Goal: Transaction & Acquisition: Book appointment/travel/reservation

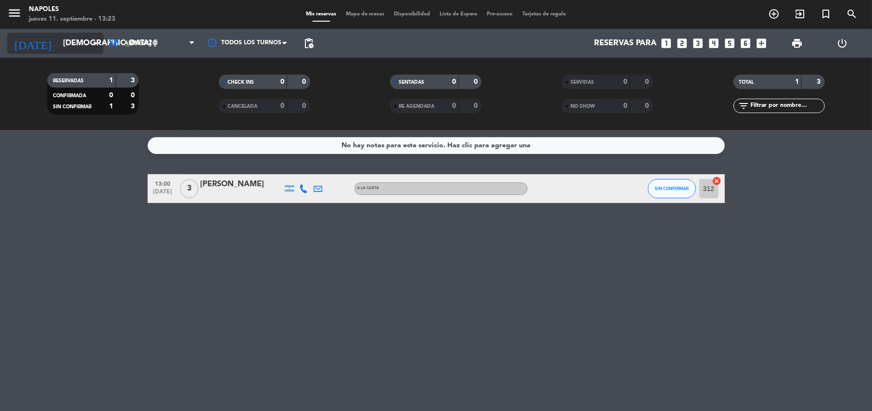
click at [83, 38] on input "[DEMOGRAPHIC_DATA] [DATE]" at bounding box center [110, 43] width 104 height 19
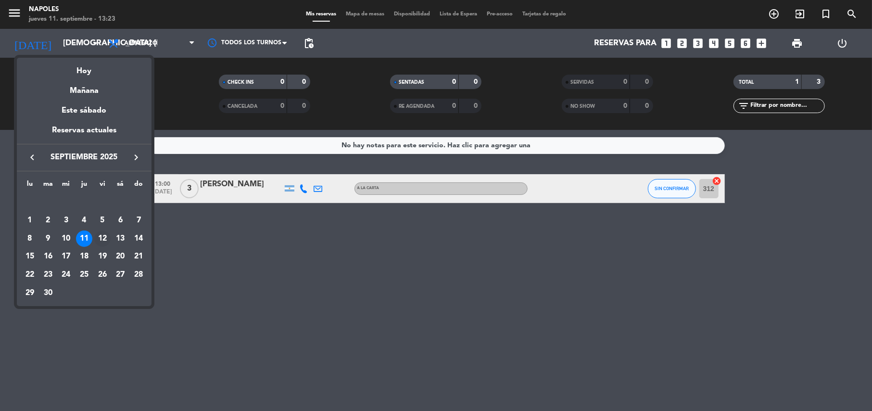
click at [101, 235] on div "12" at bounding box center [102, 238] width 16 height 16
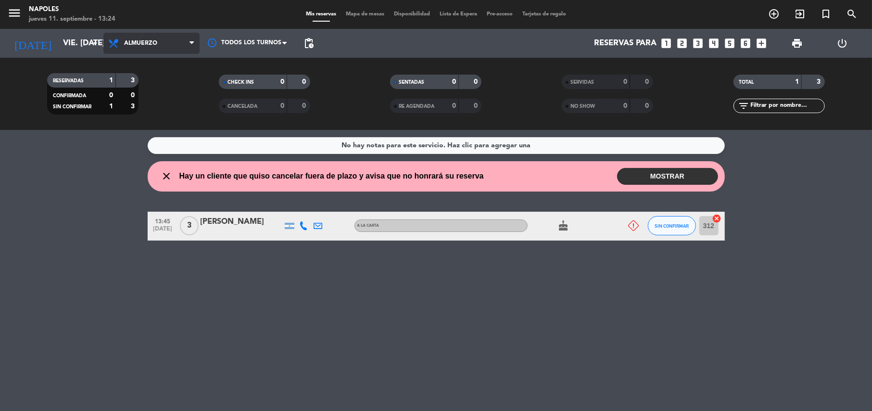
click at [159, 33] on span "Almuerzo" at bounding box center [151, 43] width 96 height 21
click at [161, 147] on ng-component "menu [PERSON_NAME] jueves 11. septiembre - 13:24 Mis reservas Mapa de mesas Dis…" at bounding box center [436, 205] width 872 height 411
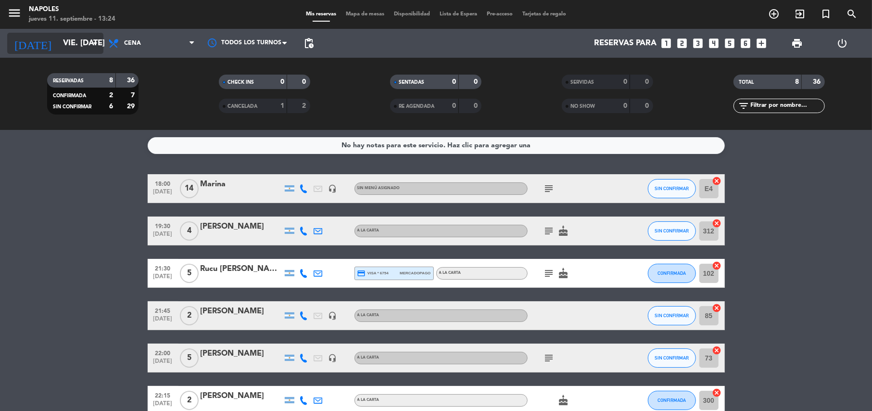
click at [78, 46] on input "vie. [DATE]" at bounding box center [110, 43] width 104 height 19
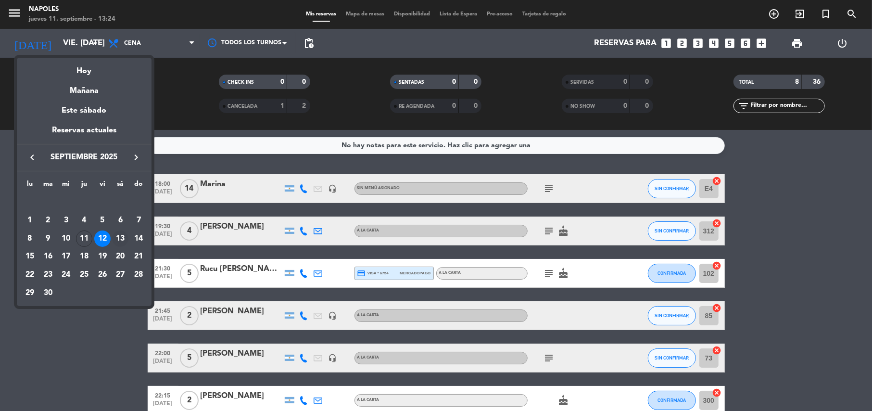
click at [122, 231] on div "13" at bounding box center [120, 238] width 16 height 16
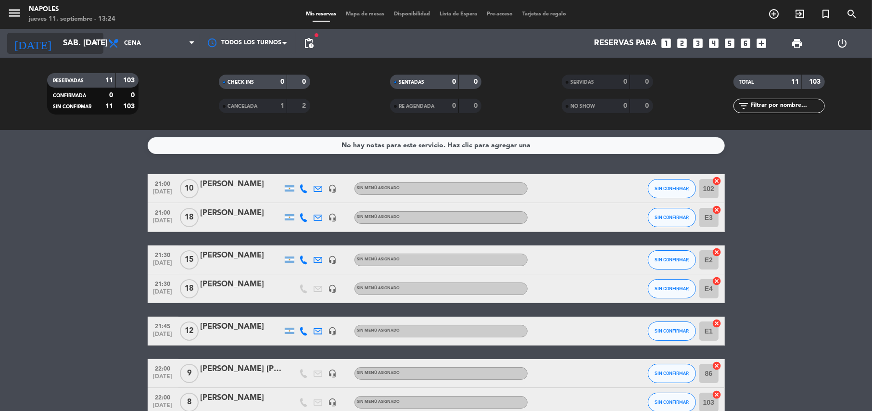
click at [98, 43] on icon "arrow_drop_down" at bounding box center [95, 44] width 12 height 12
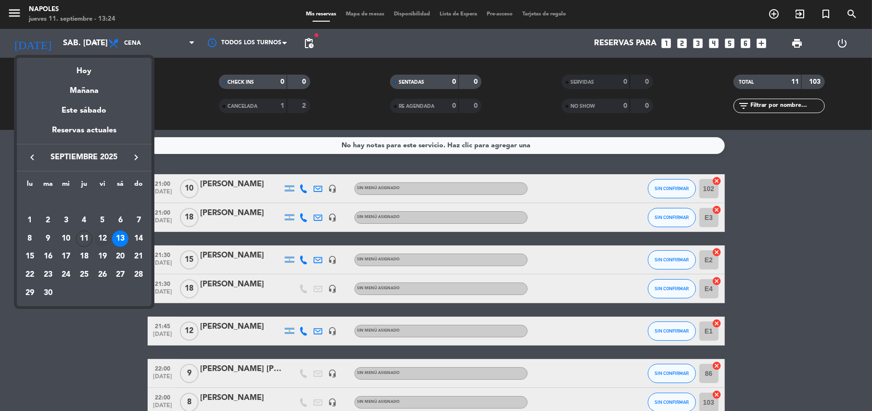
click at [98, 237] on div "12" at bounding box center [102, 238] width 16 height 16
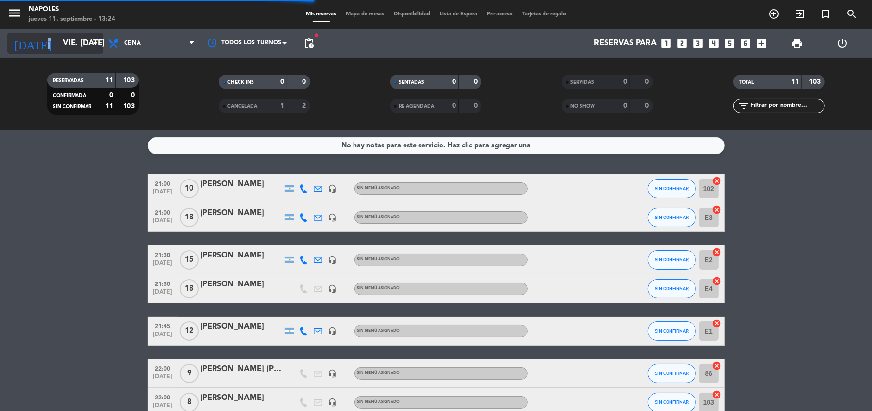
click at [33, 44] on div "[DATE] vie. [DATE] arrow_drop_down" at bounding box center [55, 43] width 96 height 21
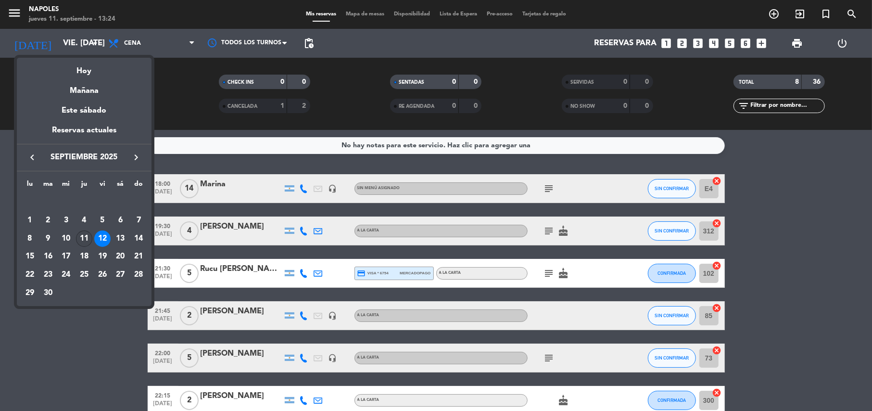
click at [81, 239] on div "11" at bounding box center [84, 238] width 16 height 16
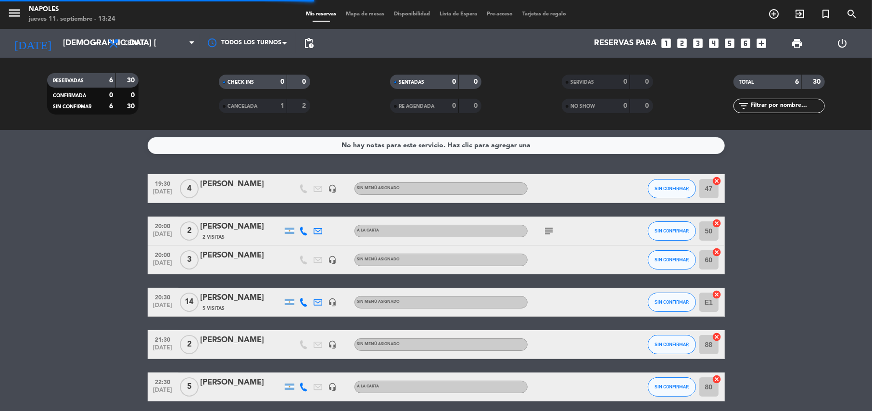
click at [85, 58] on div "RESERVADAS 6 30 CONFIRMADA 0 0 SIN CONFIRMAR 6 30 CHECK INS 0 0 CANCELADA 1 2 S…" at bounding box center [436, 94] width 872 height 72
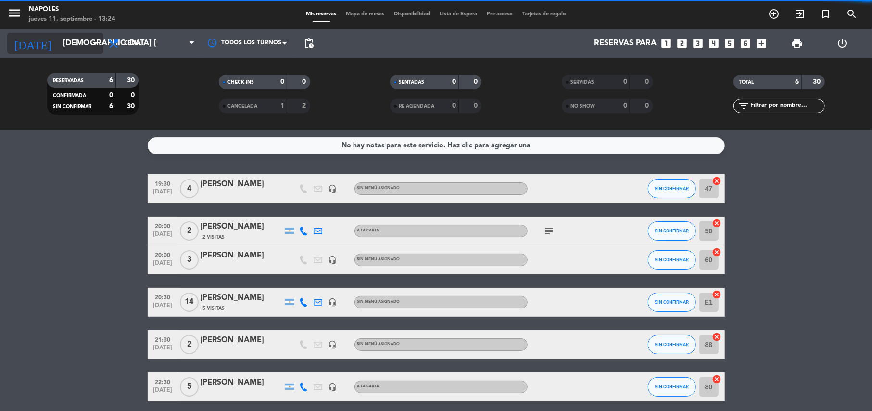
click at [83, 49] on input "[DEMOGRAPHIC_DATA] [DATE]" at bounding box center [110, 43] width 104 height 19
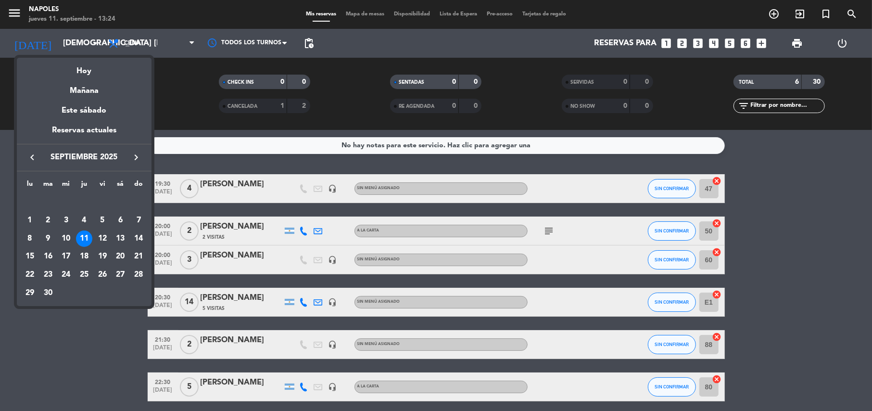
click at [99, 231] on div "12" at bounding box center [102, 238] width 16 height 16
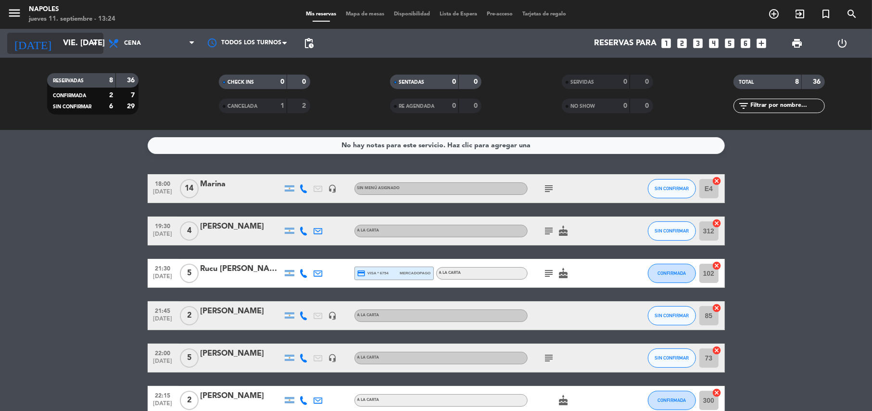
click at [94, 41] on div "[DATE] vie. [DATE] arrow_drop_down" at bounding box center [55, 43] width 96 height 21
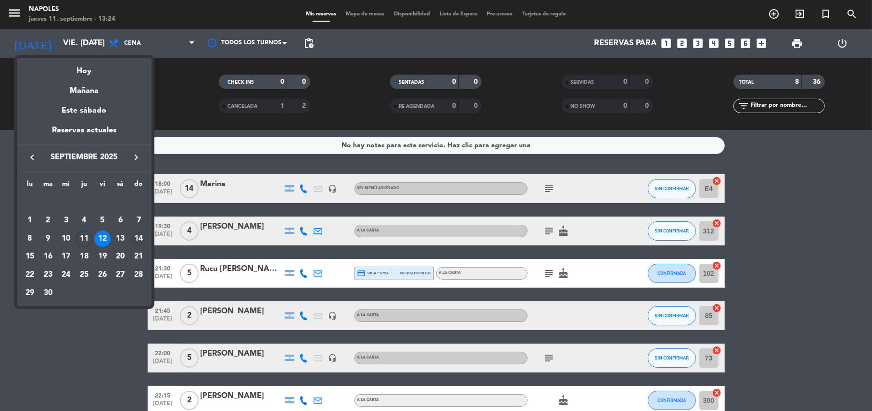
click at [141, 239] on div "14" at bounding box center [138, 238] width 16 height 16
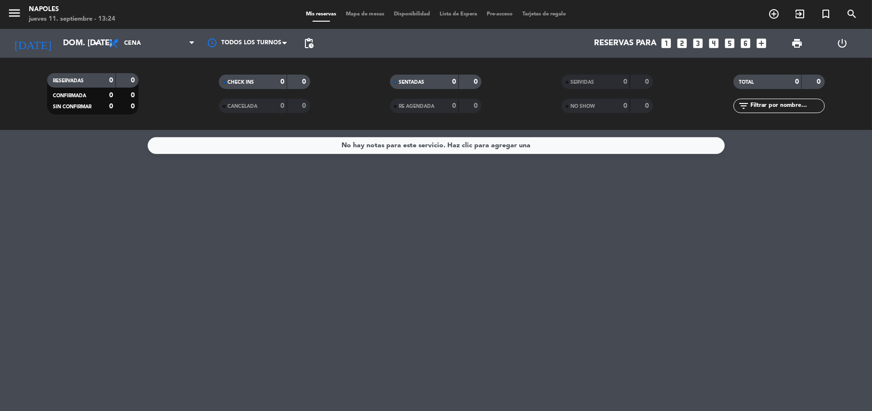
click at [163, 58] on div "RESERVADAS 0 0 CONFIRMADA 0 0 SIN CONFIRMAR 0 0 CHECK INS 0 0 CANCELADA 0 0 SEN…" at bounding box center [436, 94] width 872 height 72
click at [163, 57] on div "Todos los servicios Desayuno Brunch Almuerzo Cena Cena Todos los servicios Desa…" at bounding box center [151, 43] width 96 height 29
click at [170, 44] on span "Cena" at bounding box center [151, 43] width 96 height 21
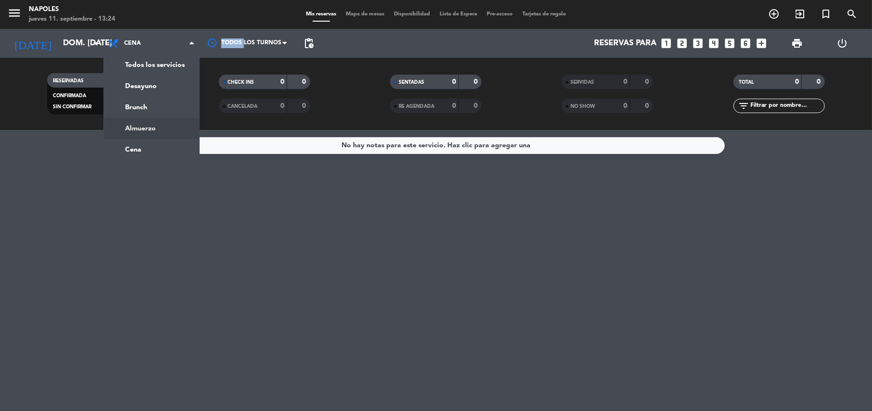
click at [149, 131] on ng-component "menu [PERSON_NAME] jueves 11. septiembre - 13:24 Mis reservas Mapa de mesas Dis…" at bounding box center [436, 205] width 872 height 411
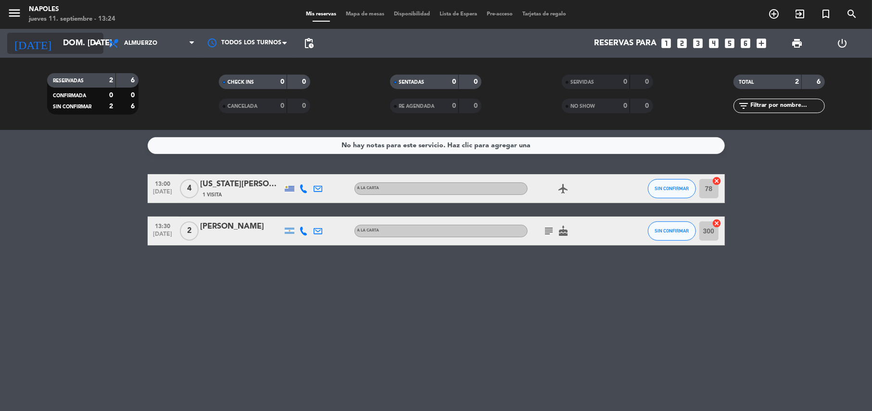
click at [74, 45] on input "dom. [DATE]" at bounding box center [110, 43] width 104 height 19
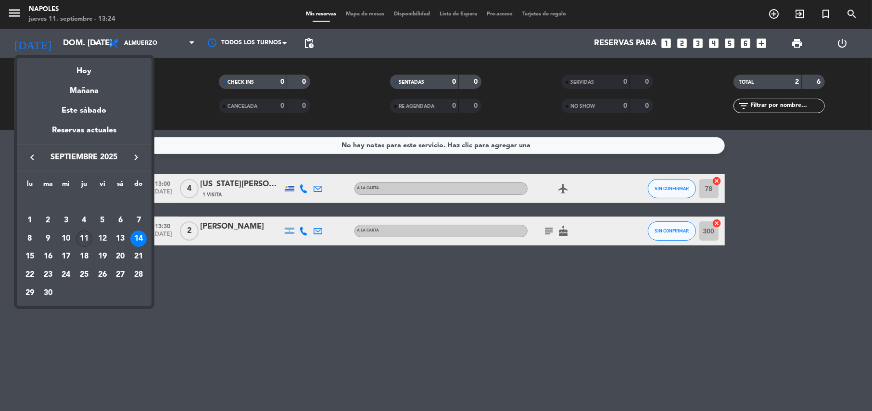
click at [77, 239] on div "11" at bounding box center [84, 238] width 16 height 16
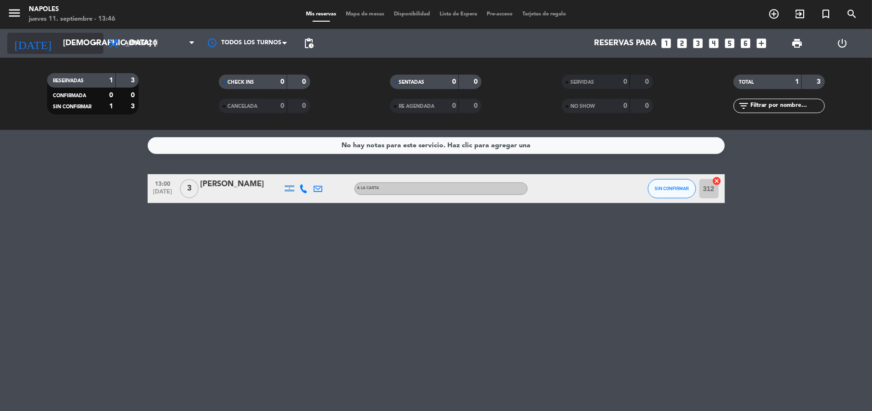
click at [73, 43] on input "[DEMOGRAPHIC_DATA] [DATE]" at bounding box center [110, 43] width 104 height 19
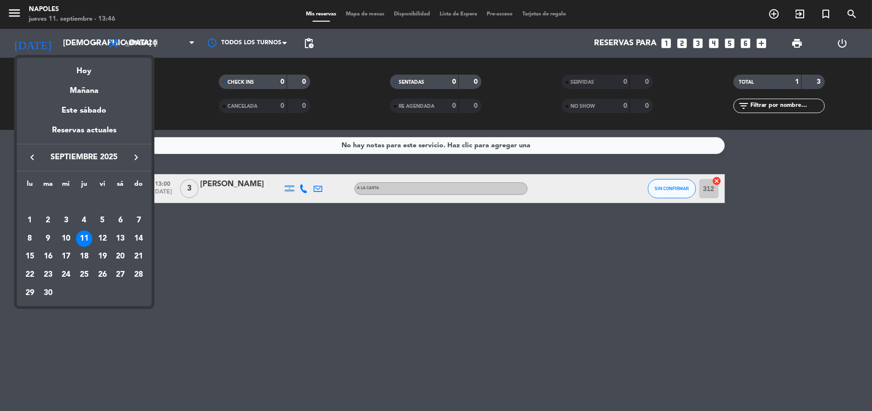
click at [119, 240] on div "13" at bounding box center [120, 238] width 16 height 16
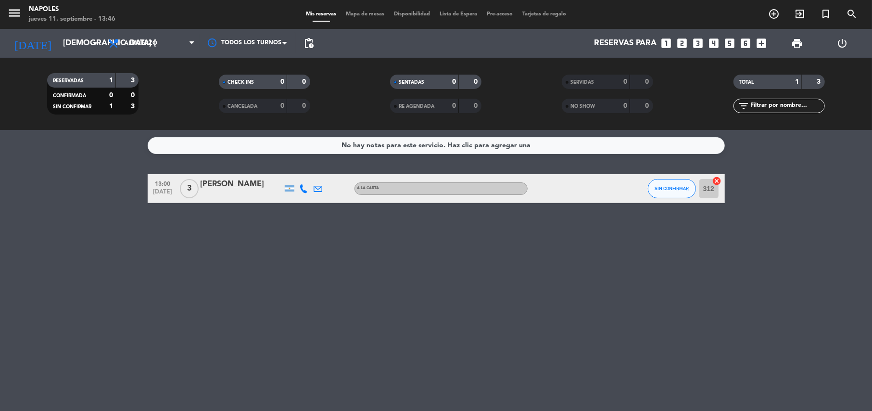
type input "sáb. [DATE]"
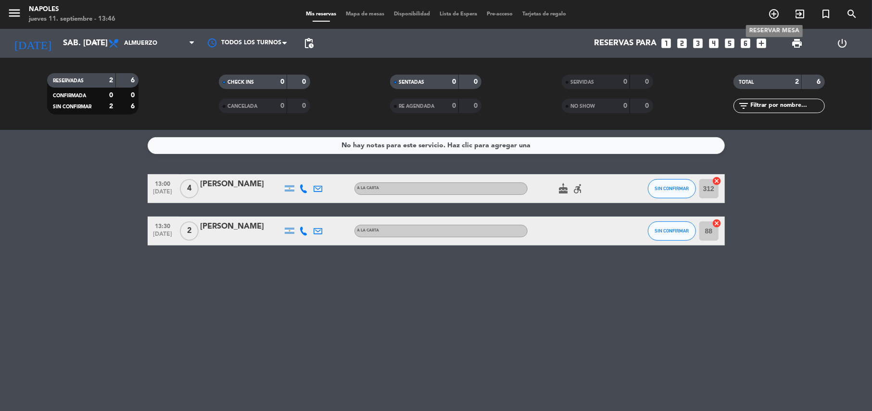
click at [770, 11] on icon "add_circle_outline" at bounding box center [774, 14] width 12 height 12
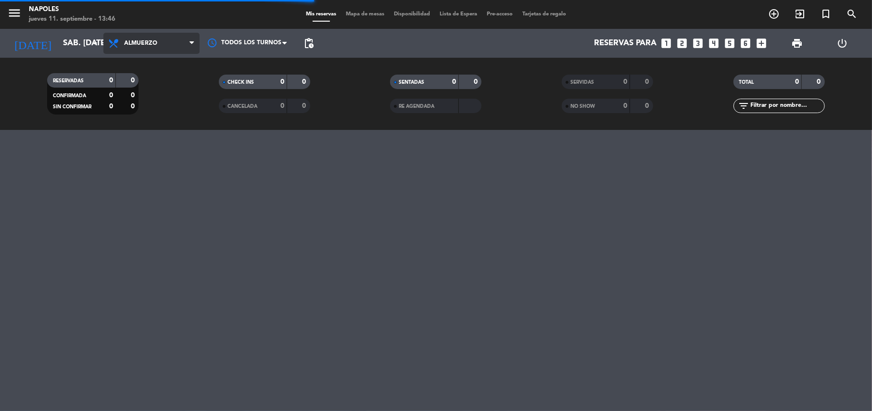
click at [135, 42] on span "Almuerzo" at bounding box center [140, 43] width 33 height 7
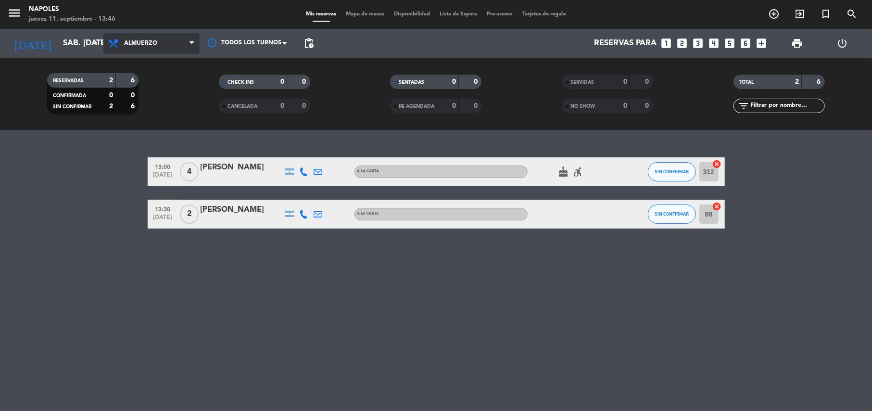
click at [150, 48] on span "Almuerzo" at bounding box center [151, 43] width 96 height 21
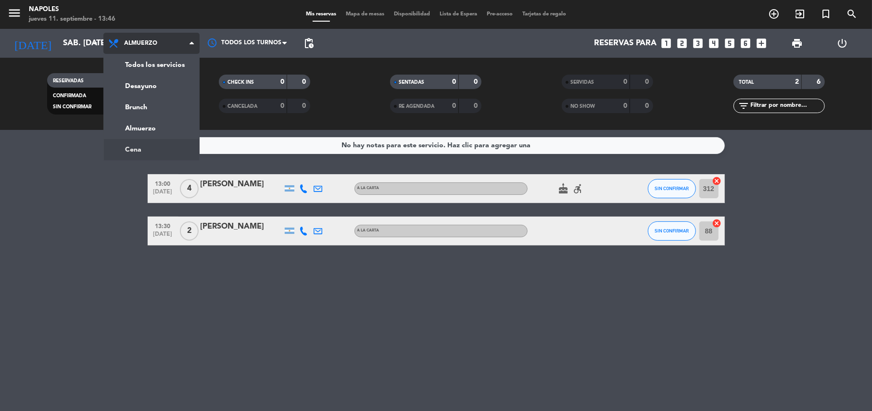
click at [160, 147] on ng-component "menu [PERSON_NAME] jueves 11. septiembre - 13:46 Mis reservas Mapa de mesas Dis…" at bounding box center [436, 205] width 872 height 411
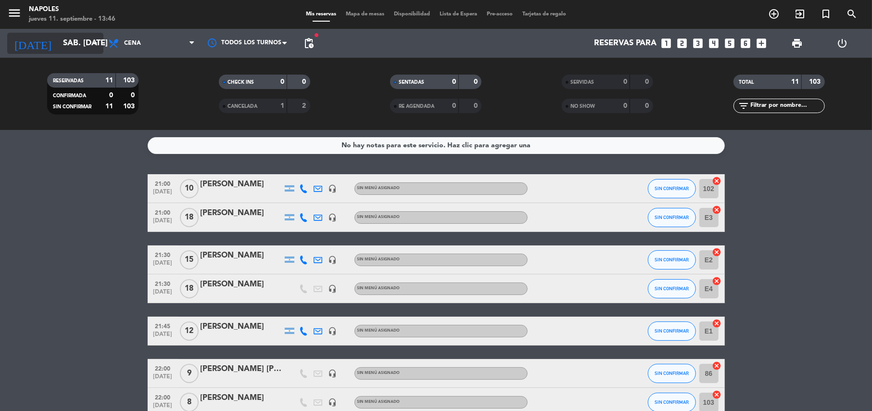
click at [58, 45] on input "sáb. [DATE]" at bounding box center [110, 43] width 104 height 19
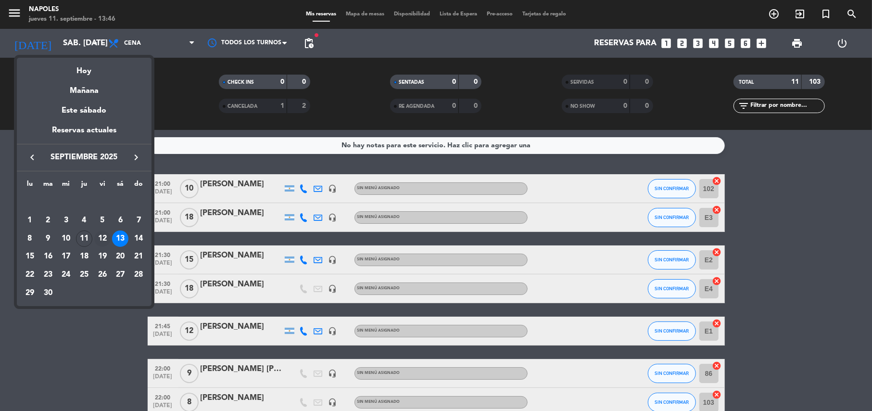
click at [104, 237] on div "12" at bounding box center [102, 238] width 16 height 16
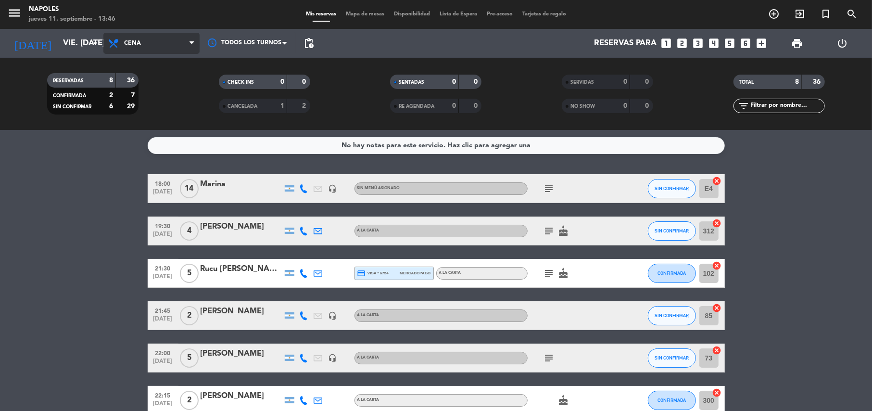
click at [156, 52] on span "Cena" at bounding box center [151, 43] width 96 height 21
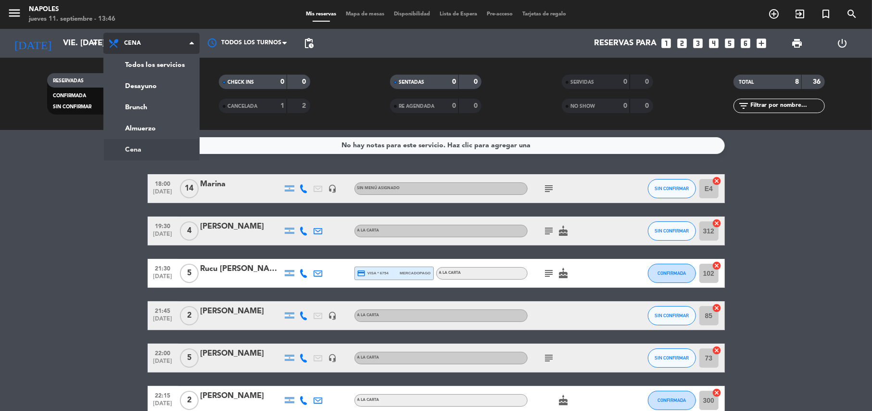
click at [144, 151] on ng-component "menu [PERSON_NAME] jueves 11. septiembre - 13:46 Mis reservas Mapa de mesas Dis…" at bounding box center [436, 205] width 872 height 411
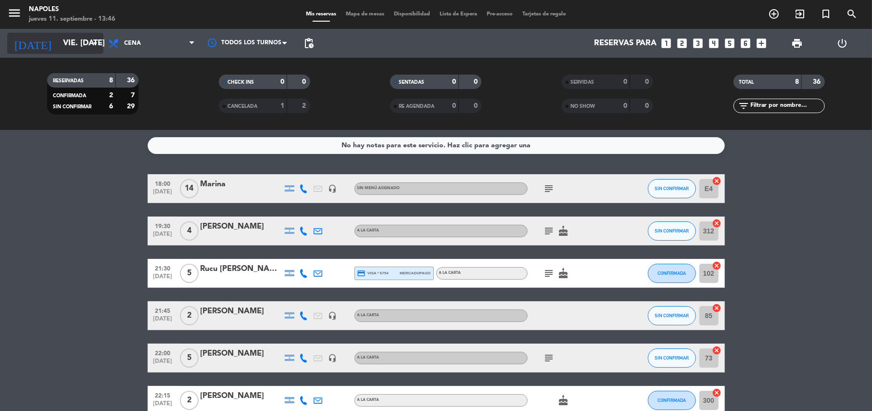
click at [58, 44] on input "vie. [DATE]" at bounding box center [110, 43] width 104 height 19
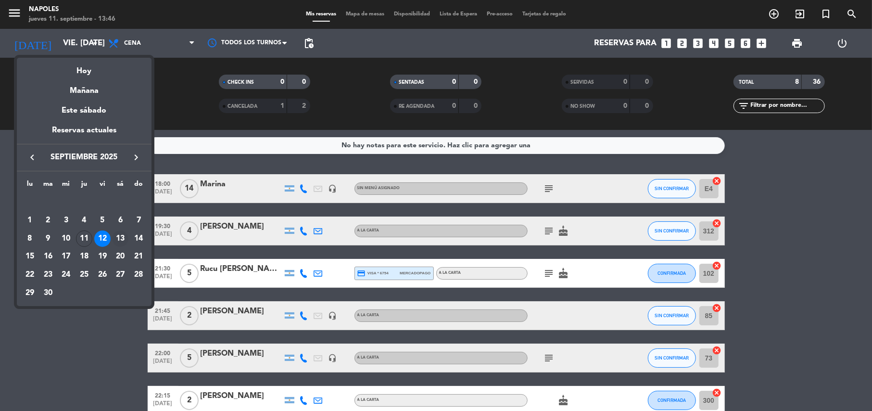
click at [115, 235] on div "13" at bounding box center [120, 238] width 16 height 16
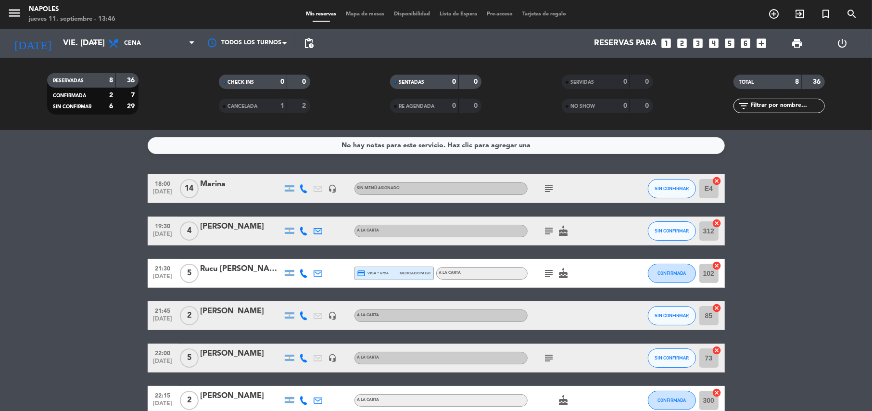
type input "sáb. [DATE]"
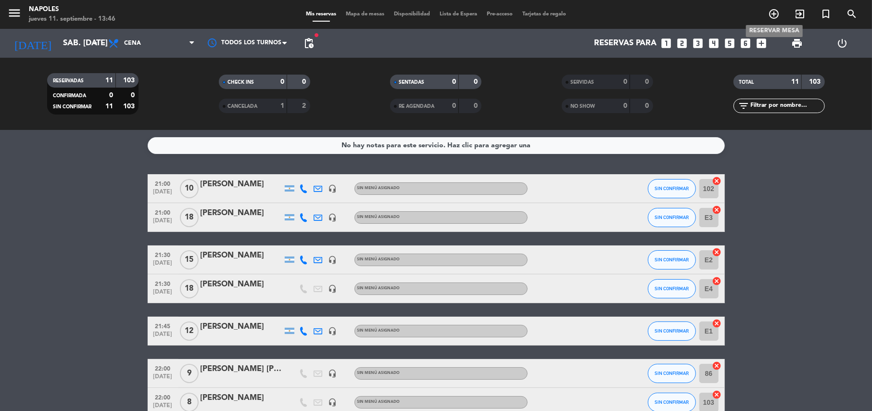
click at [768, 6] on span "add_circle_outline" at bounding box center [774, 14] width 26 height 16
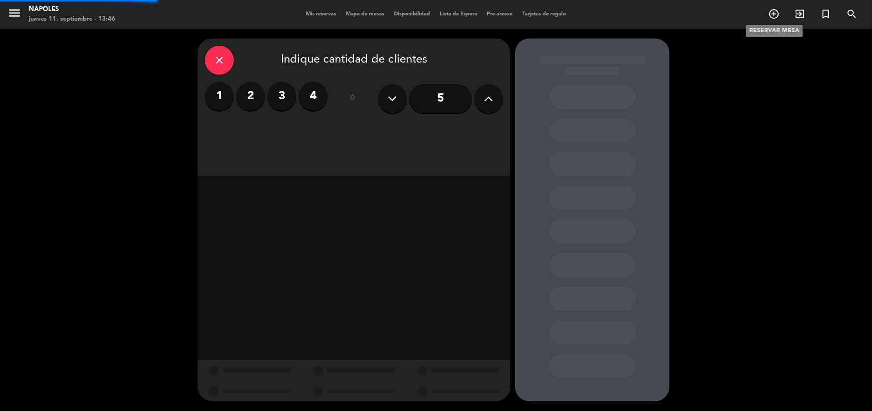
click at [769, 8] on icon "add_circle_outline" at bounding box center [774, 14] width 12 height 12
click at [496, 102] on button at bounding box center [488, 98] width 29 height 29
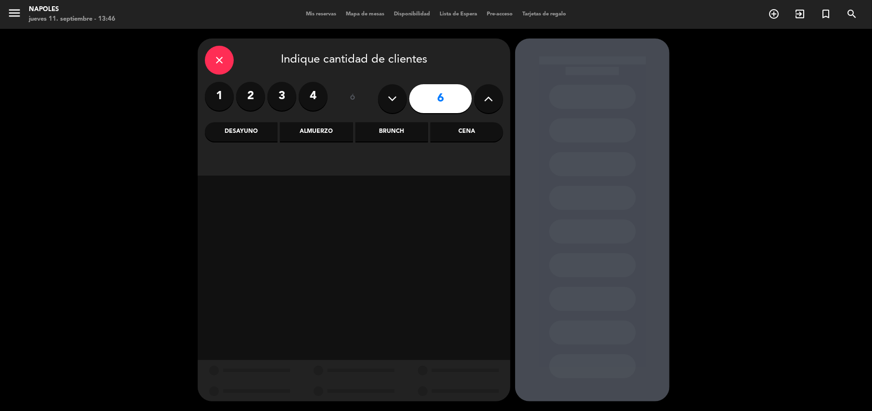
click at [496, 101] on button at bounding box center [488, 98] width 29 height 29
click at [495, 101] on button at bounding box center [488, 98] width 29 height 29
type input "10"
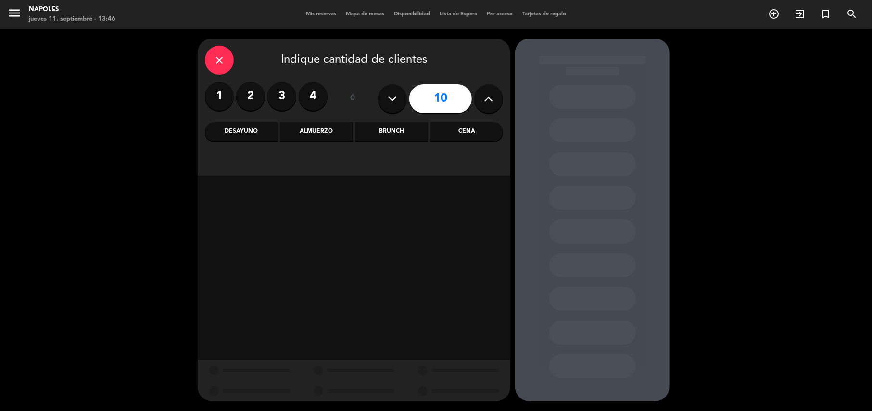
click at [474, 130] on div "Cena" at bounding box center [467, 131] width 73 height 19
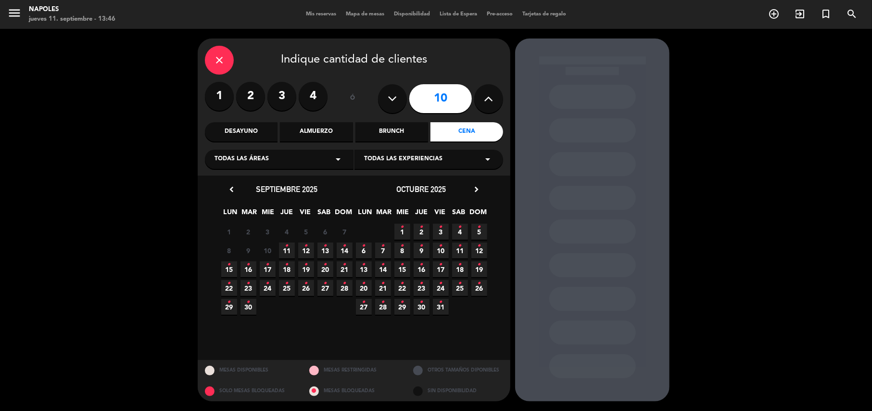
click at [274, 162] on div "Todas las áreas arrow_drop_down" at bounding box center [279, 159] width 149 height 19
click at [224, 194] on div "SALON" at bounding box center [279, 197] width 129 height 10
click at [322, 251] on span "13 •" at bounding box center [326, 250] width 16 height 16
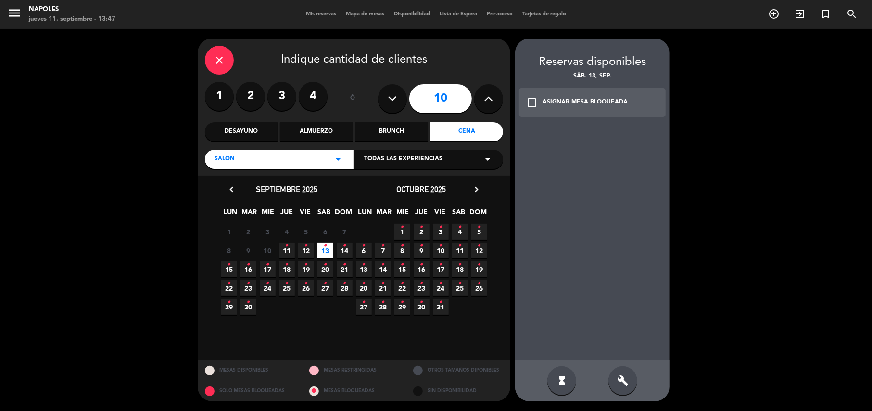
click at [603, 115] on div "check_box_outline_blank ASIGNAR MESA BLOQUEADA" at bounding box center [592, 102] width 147 height 29
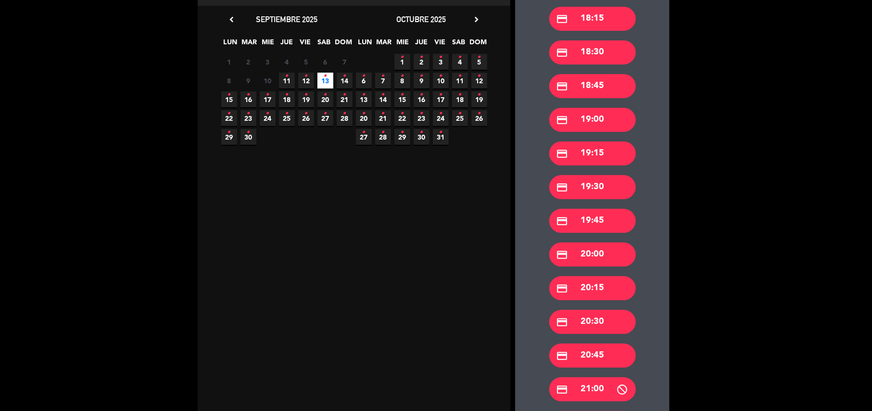
scroll to position [192, 0]
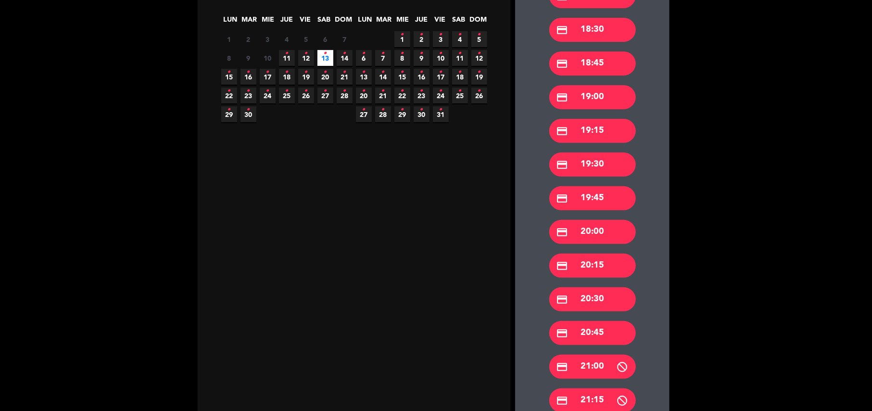
click at [582, 221] on div "credit_card 20:00" at bounding box center [592, 232] width 87 height 24
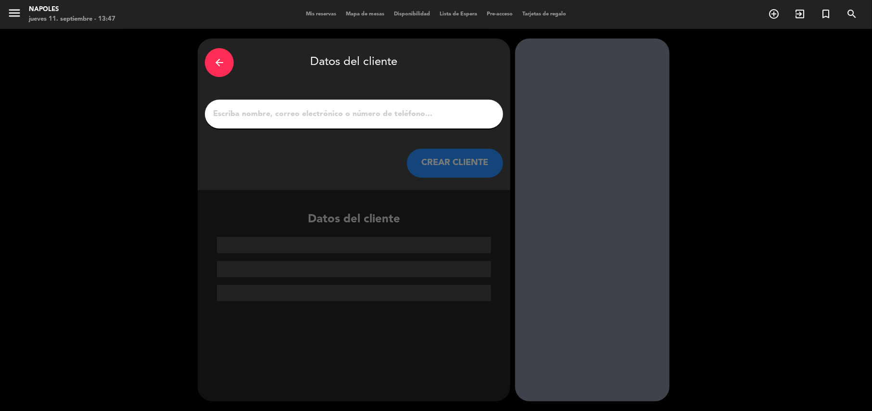
scroll to position [0, 0]
click at [214, 64] on icon "arrow_back" at bounding box center [220, 63] width 12 height 12
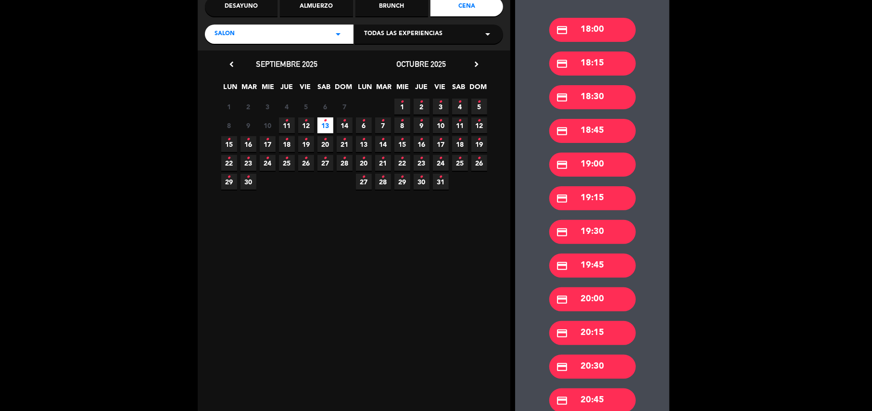
scroll to position [128, 0]
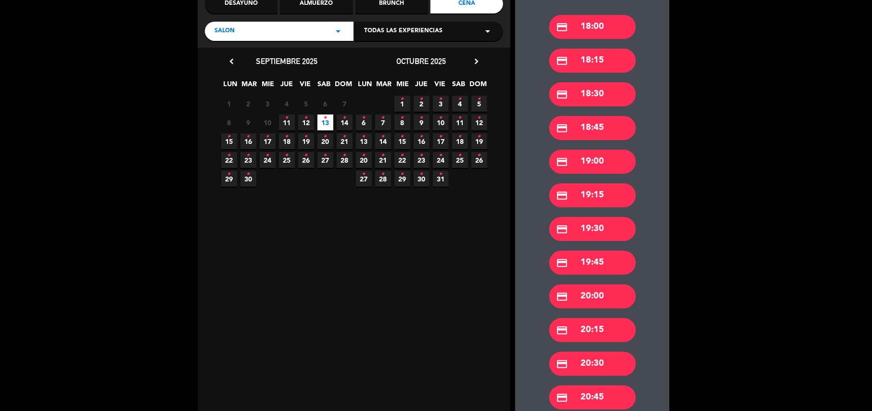
click at [605, 355] on div "credit_card 20:30" at bounding box center [592, 364] width 87 height 24
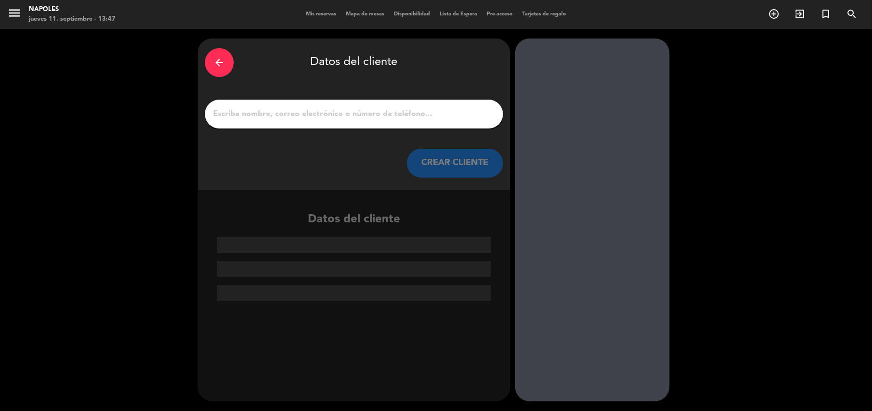
click at [377, 116] on input "1" at bounding box center [354, 113] width 284 height 13
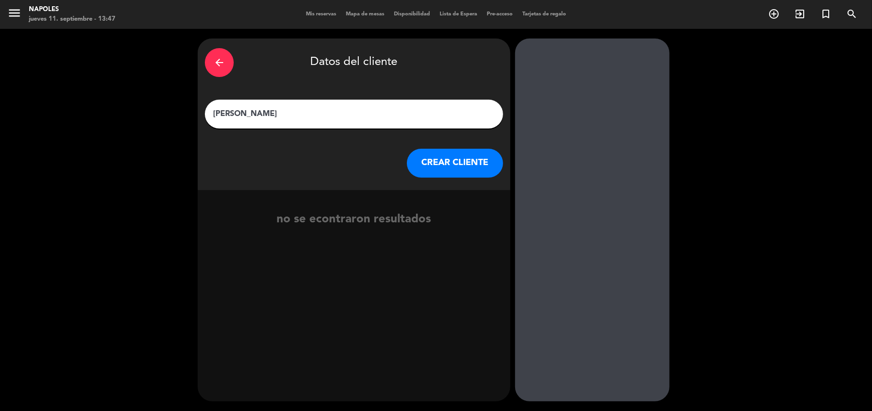
type input "[PERSON_NAME]"
click at [471, 166] on button "CREAR CLIENTE" at bounding box center [455, 163] width 96 height 29
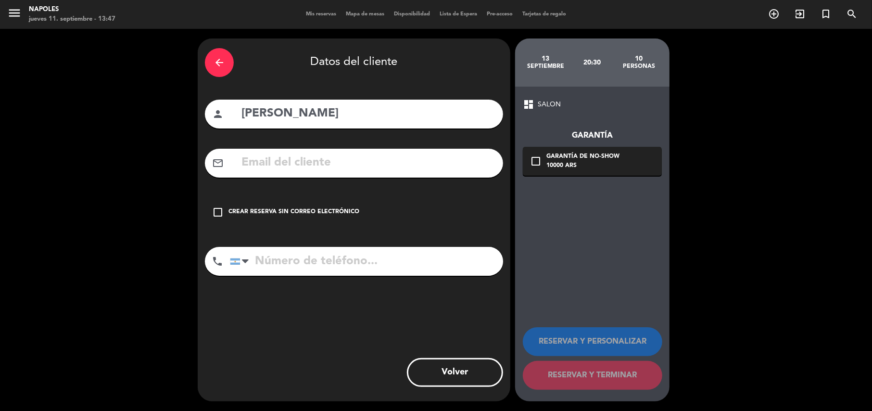
click at [348, 264] on input "tel" at bounding box center [366, 261] width 273 height 29
type input "1124049417"
click at [535, 159] on icon "check_box_outline_blank" at bounding box center [536, 161] width 12 height 12
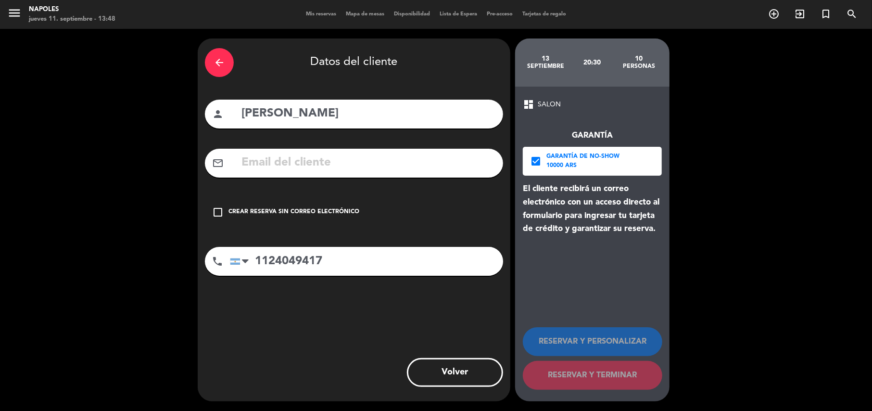
click at [535, 159] on icon "check_box" at bounding box center [536, 161] width 12 height 12
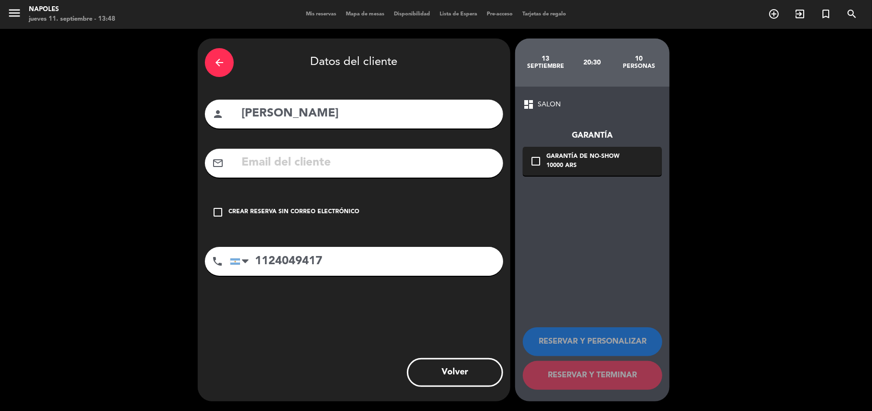
click at [285, 209] on div "Crear reserva sin correo electrónico" at bounding box center [294, 212] width 131 height 10
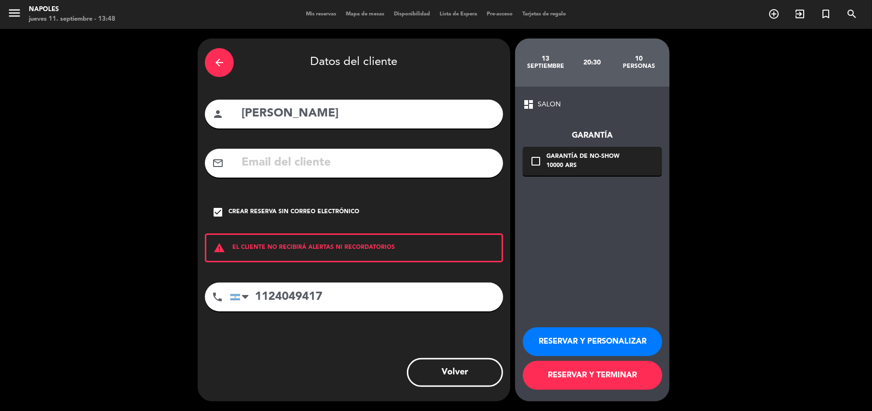
click at [605, 340] on button "RESERVAR Y PERSONALIZAR" at bounding box center [593, 341] width 140 height 29
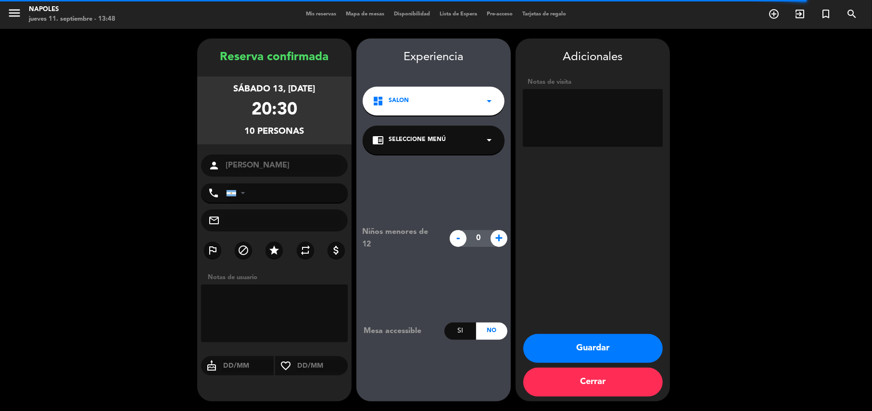
type input "[PHONE_NUMBER]"
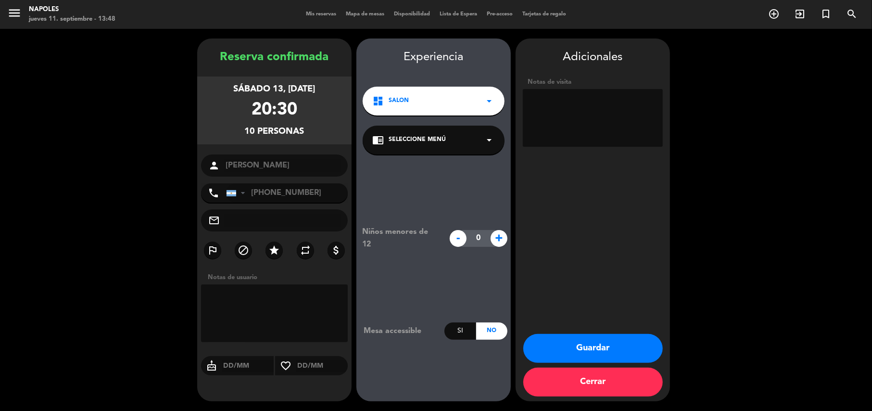
click at [607, 347] on button "Guardar" at bounding box center [593, 348] width 140 height 29
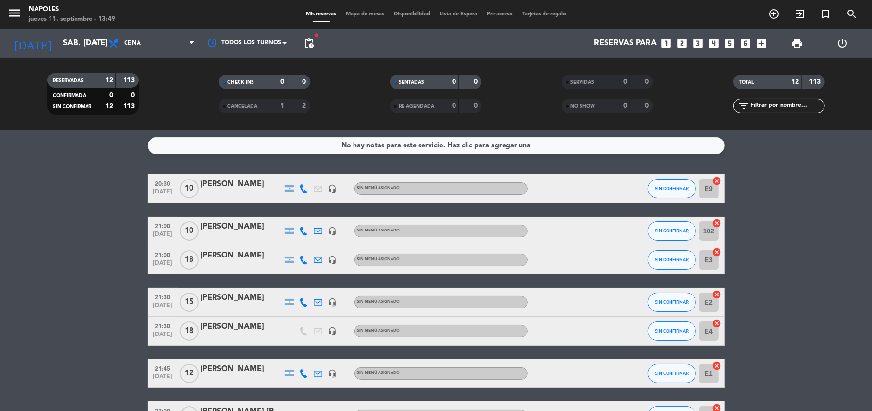
click at [487, 191] on div "Sin menú asignado" at bounding box center [441, 188] width 173 height 13
click at [664, 188] on span "SIN CONFIRMAR" at bounding box center [672, 188] width 34 height 5
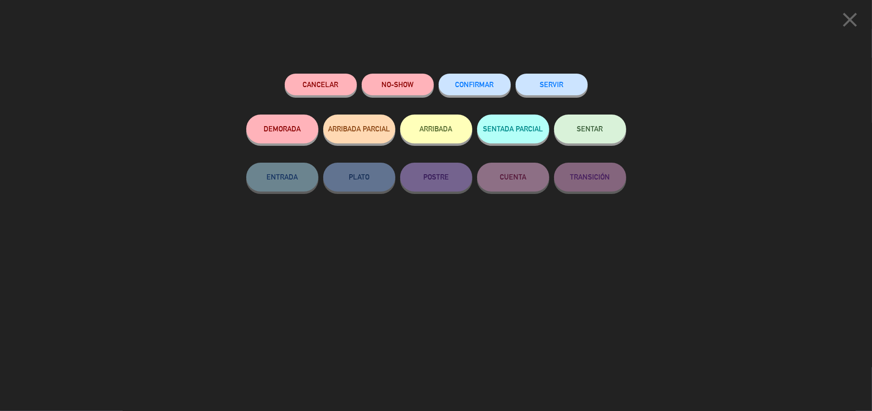
click at [843, 4] on div "close" at bounding box center [436, 18] width 872 height 36
click at [842, 10] on icon "close" at bounding box center [850, 20] width 24 height 24
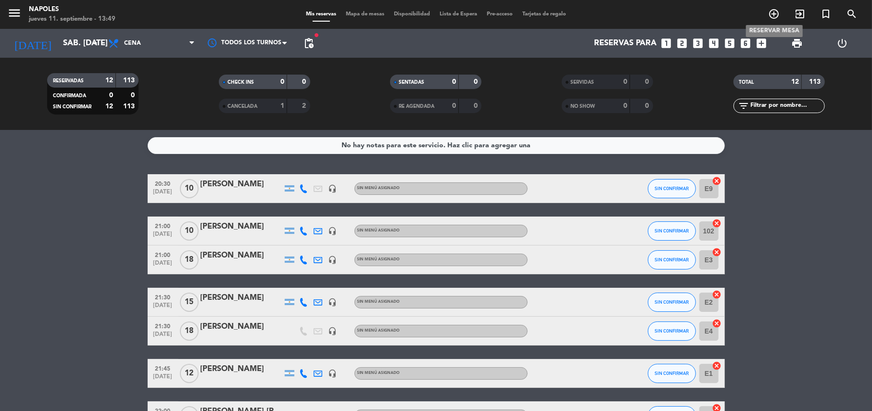
click at [774, 13] on icon "add_circle_outline" at bounding box center [774, 14] width 12 height 12
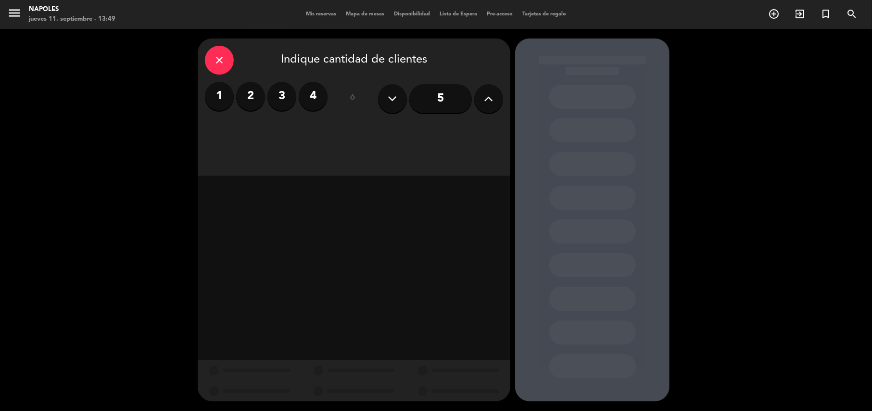
click at [314, 97] on label "4" at bounding box center [313, 96] width 29 height 29
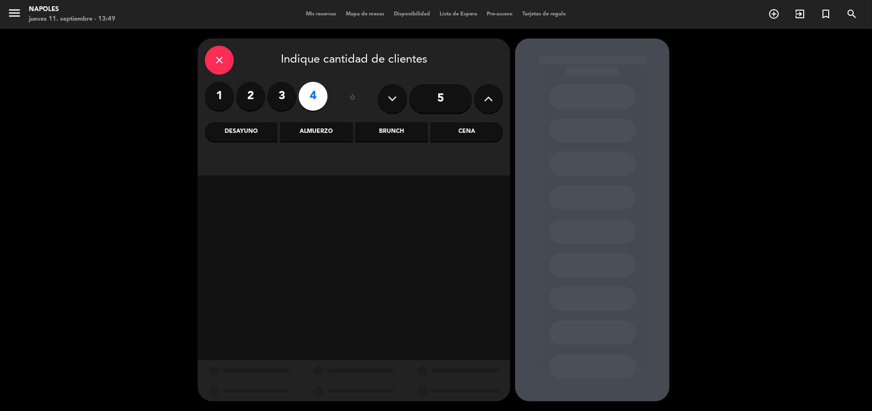
click at [453, 139] on div "Cena" at bounding box center [467, 131] width 73 height 19
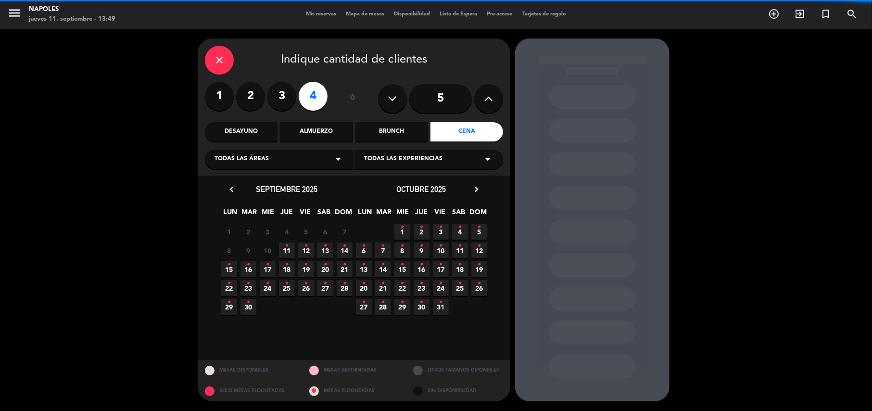
click at [313, 152] on div "Todas las áreas arrow_drop_down" at bounding box center [279, 159] width 149 height 19
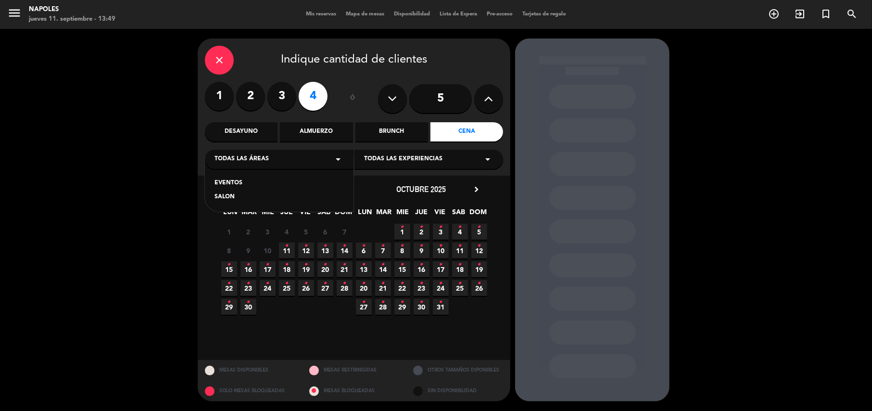
click at [253, 199] on div "SALON" at bounding box center [279, 197] width 129 height 10
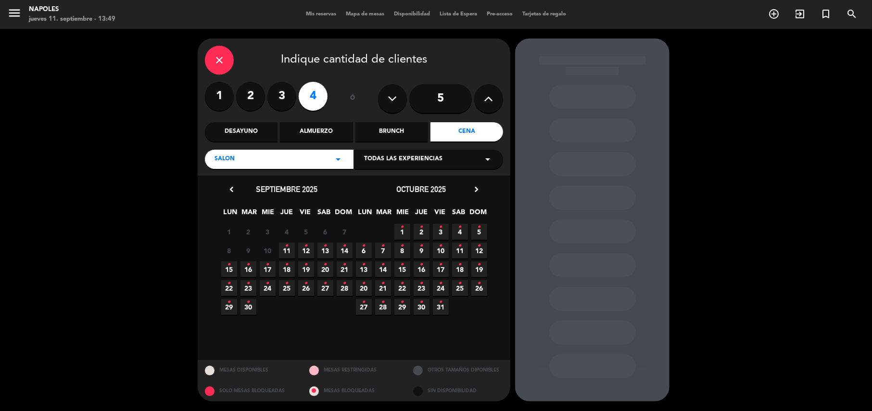
click at [324, 250] on icon "•" at bounding box center [325, 245] width 3 height 15
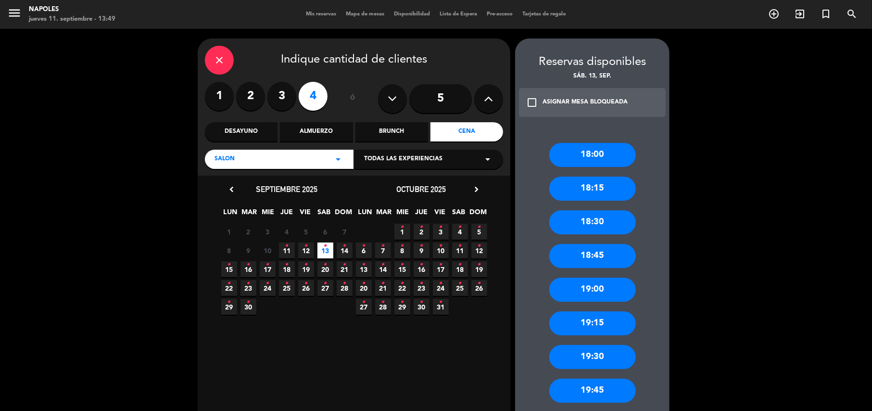
click at [305, 251] on icon "•" at bounding box center [306, 245] width 3 height 15
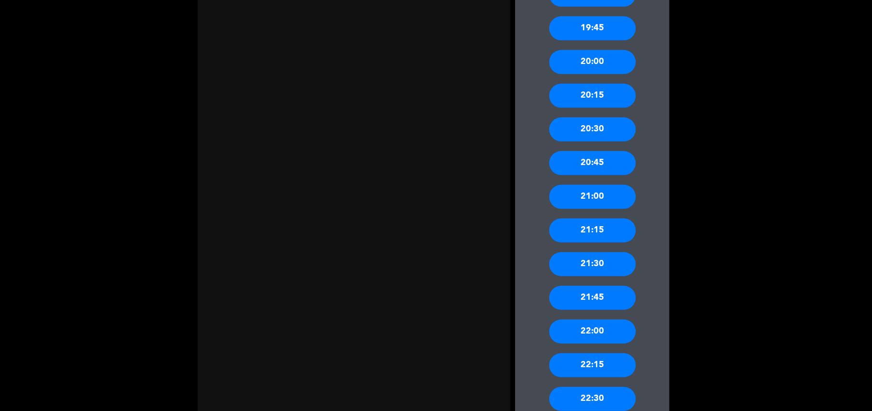
scroll to position [385, 0]
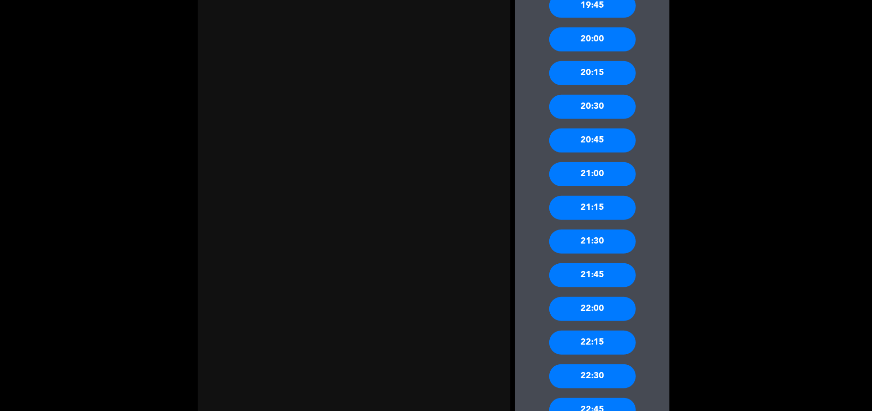
click at [615, 170] on div "21:00" at bounding box center [592, 174] width 87 height 24
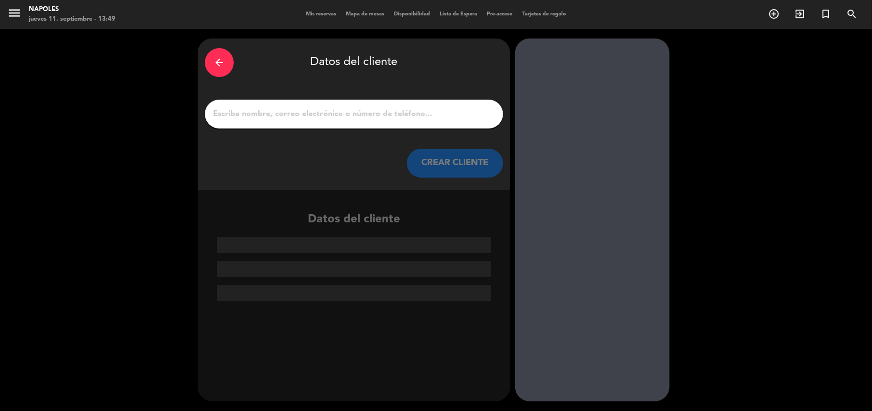
scroll to position [0, 0]
click at [420, 125] on div at bounding box center [354, 114] width 298 height 29
click at [417, 121] on div at bounding box center [354, 114] width 298 height 29
click at [331, 114] on input "1" at bounding box center [354, 113] width 284 height 13
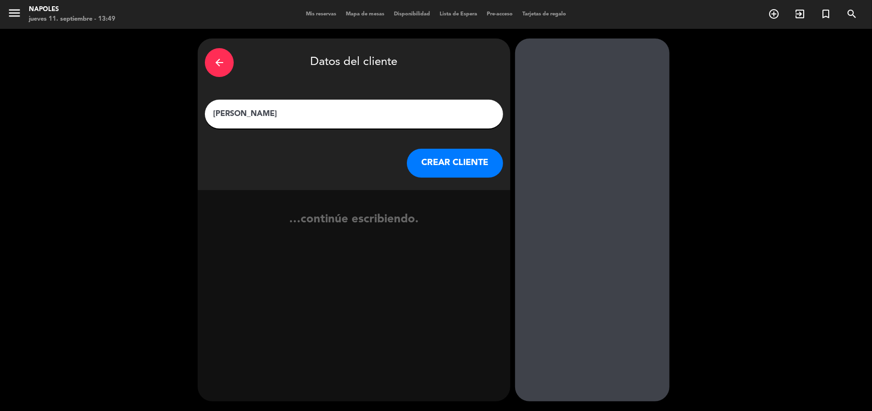
type input "[PERSON_NAME]"
click at [471, 162] on button "CREAR CLIENTE" at bounding box center [455, 163] width 96 height 29
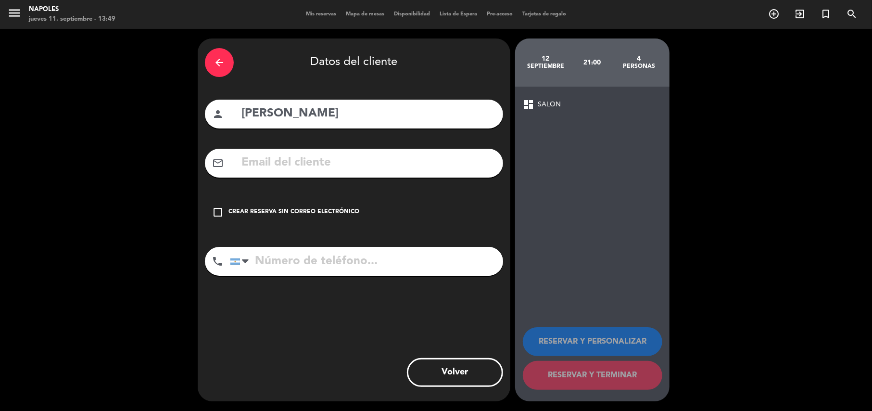
click at [315, 265] on input "tel" at bounding box center [366, 261] width 273 height 29
type input "1136806870"
click at [211, 220] on div "check_box_outline_blank Crear reserva sin correo electrónico" at bounding box center [354, 212] width 298 height 29
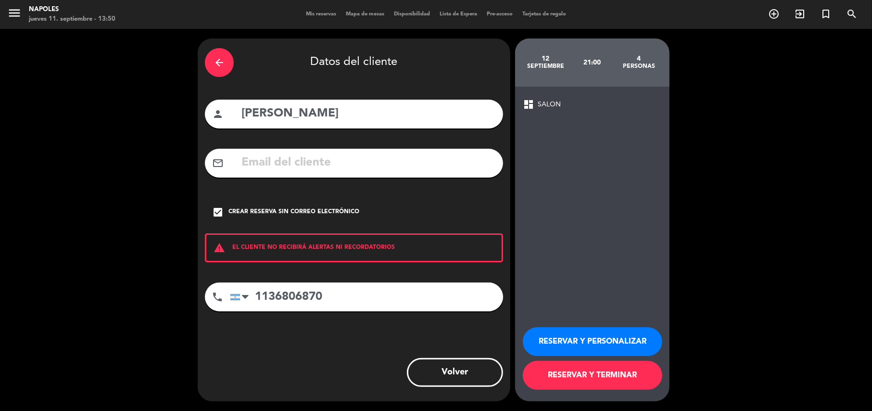
click at [603, 343] on button "RESERVAR Y PERSONALIZAR" at bounding box center [593, 341] width 140 height 29
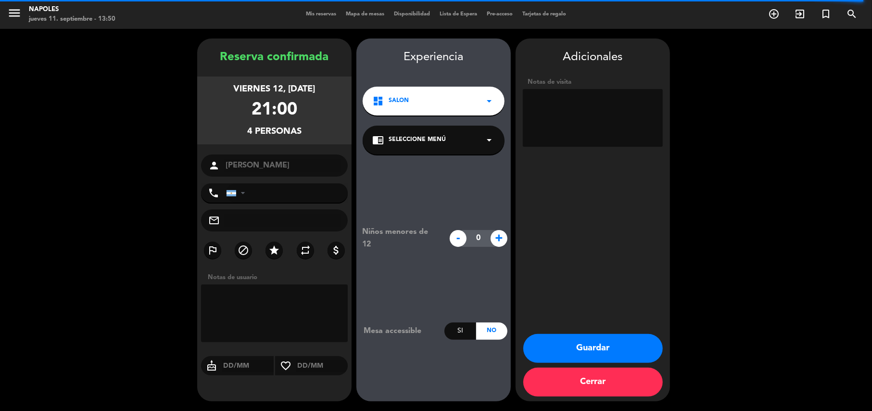
type input "[PHONE_NUMBER]"
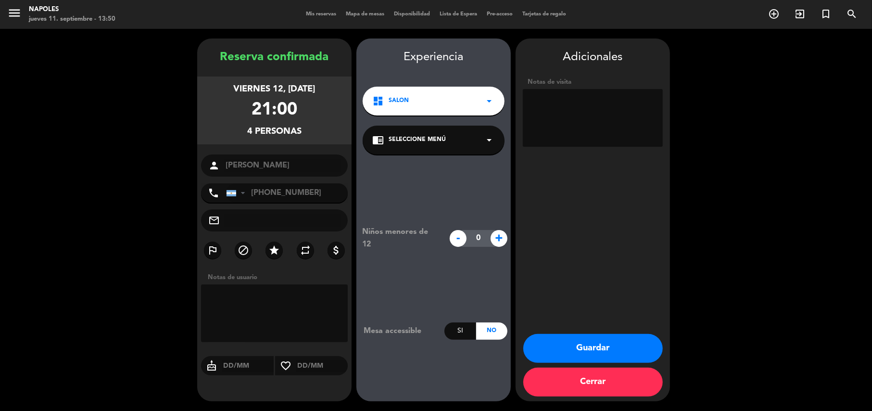
click at [591, 338] on button "Guardar" at bounding box center [593, 348] width 140 height 29
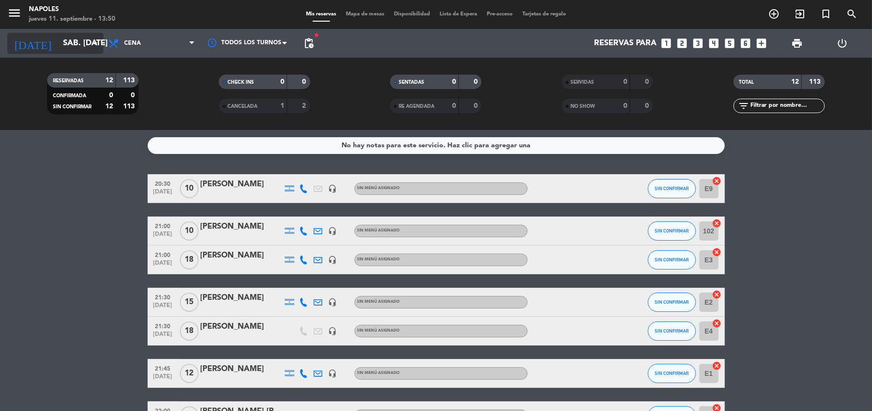
click at [87, 49] on input "sáb. [DATE]" at bounding box center [110, 43] width 104 height 19
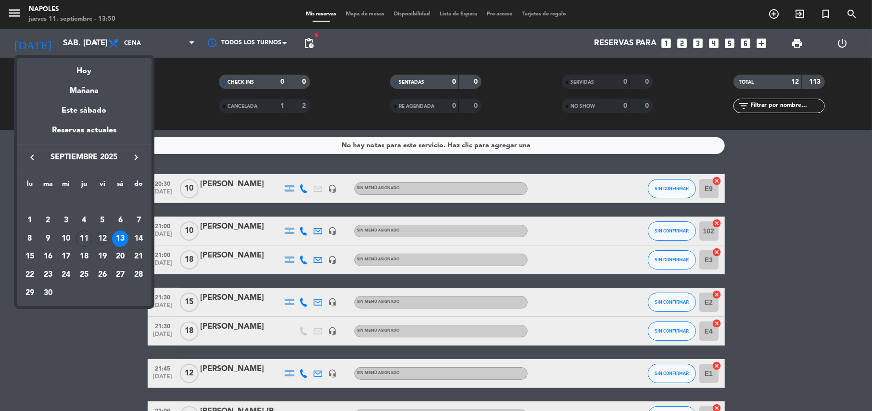
click at [102, 241] on div "12" at bounding box center [102, 238] width 16 height 16
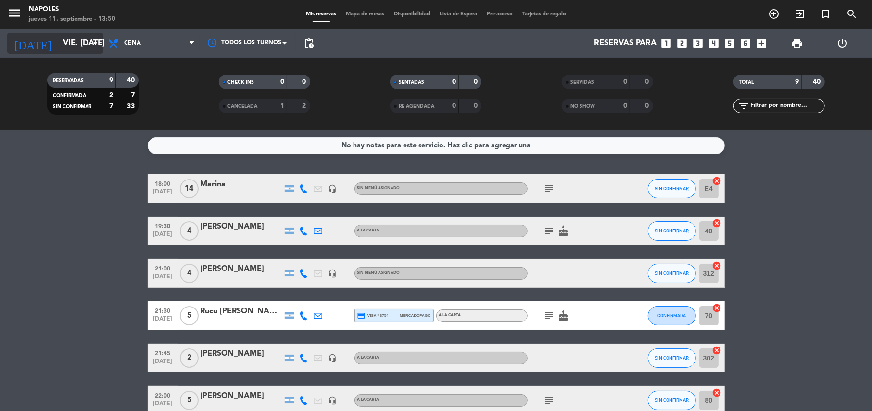
click at [58, 43] on input "vie. [DATE]" at bounding box center [110, 43] width 104 height 19
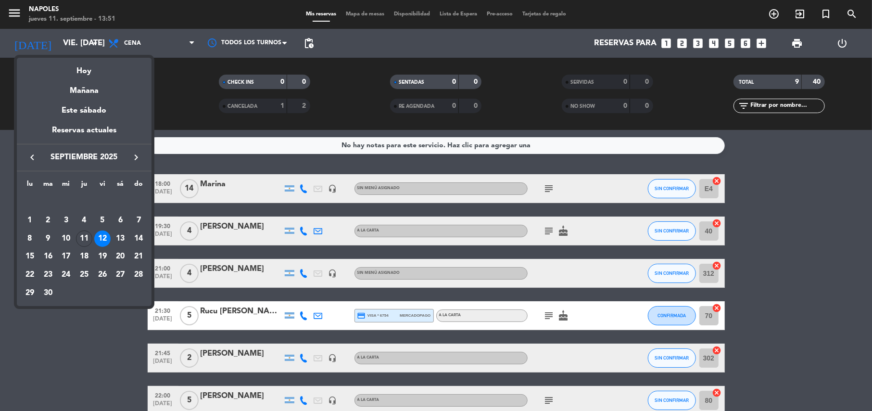
click at [116, 237] on div "13" at bounding box center [120, 238] width 16 height 16
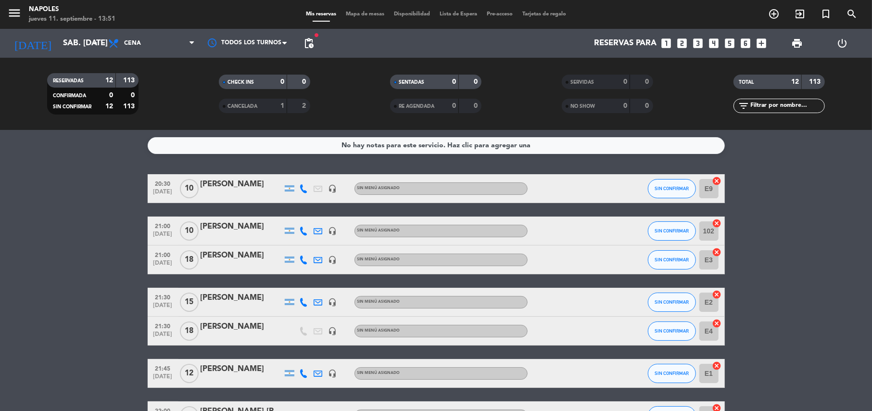
click at [184, 44] on span "Cena" at bounding box center [151, 43] width 96 height 21
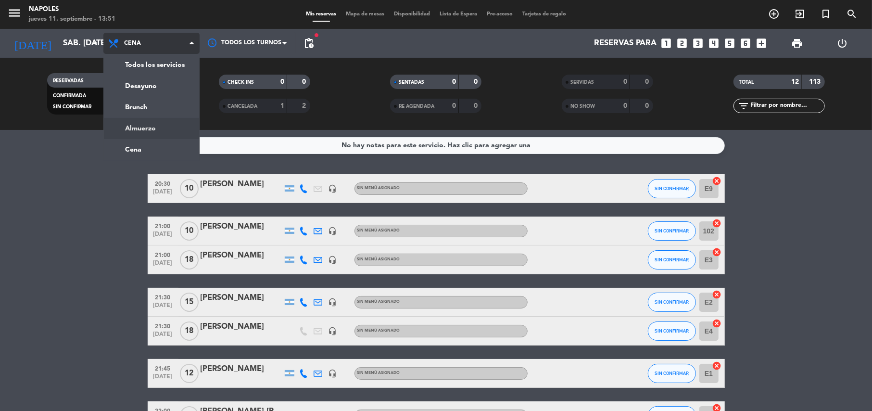
click at [154, 131] on ng-component "menu [PERSON_NAME] jueves 11. septiembre - 13:51 Mis reservas Mapa de mesas Dis…" at bounding box center [436, 205] width 872 height 411
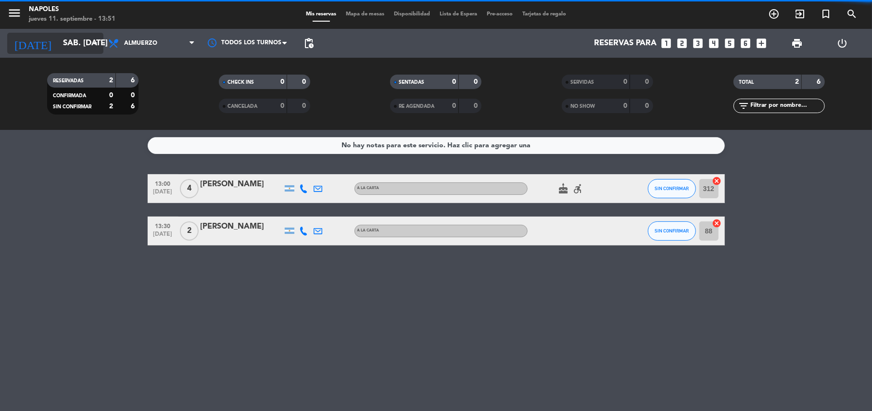
click at [77, 48] on input "sáb. [DATE]" at bounding box center [110, 43] width 104 height 19
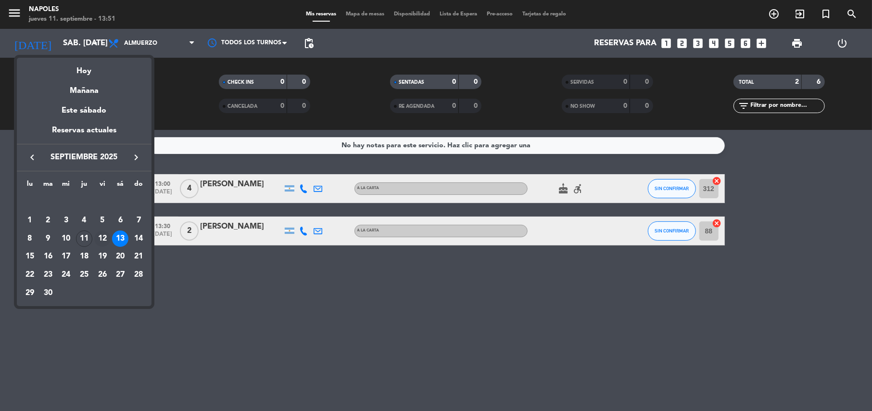
click at [98, 236] on div "12" at bounding box center [102, 238] width 16 height 16
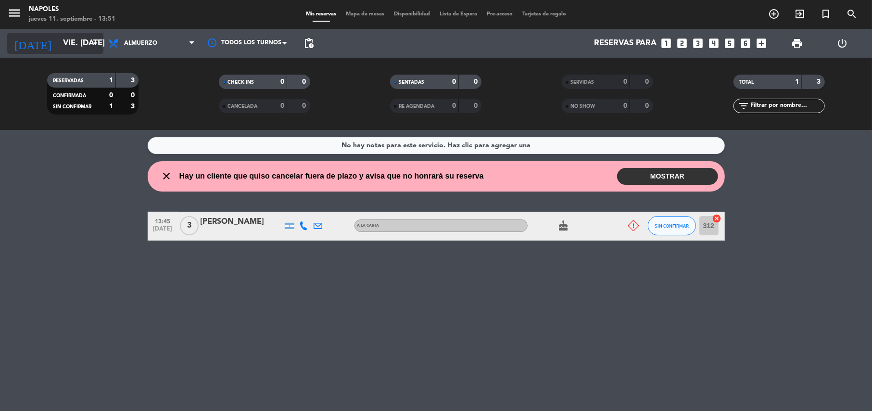
click at [89, 40] on icon "arrow_drop_down" at bounding box center [95, 44] width 12 height 12
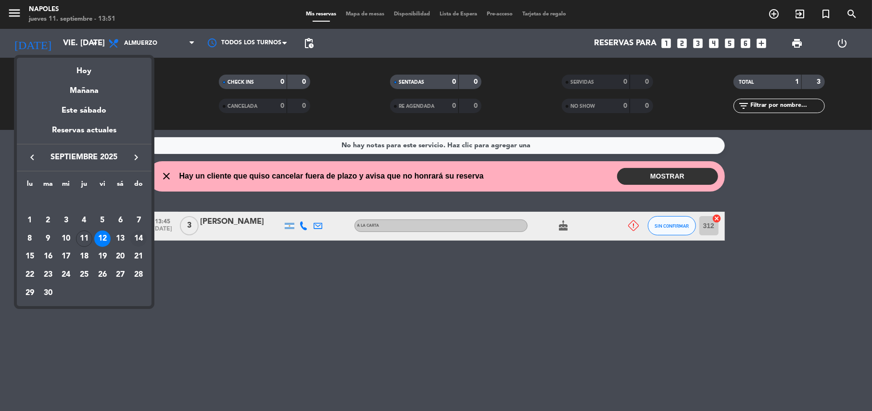
click at [135, 240] on div "14" at bounding box center [138, 238] width 16 height 16
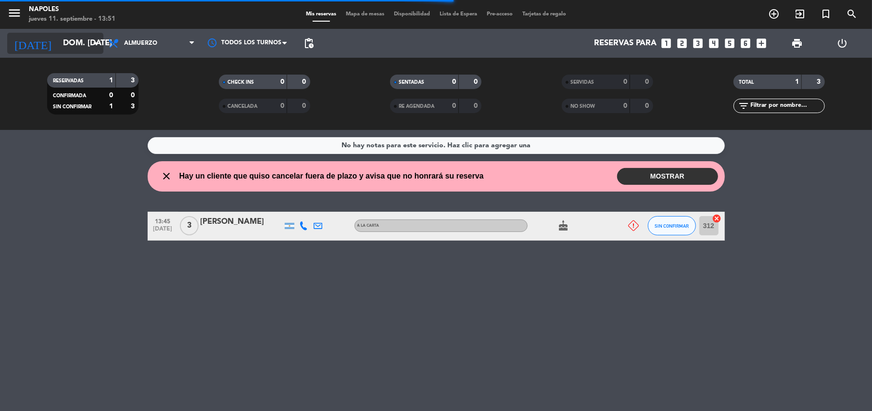
click at [94, 45] on icon "arrow_drop_down" at bounding box center [95, 44] width 12 height 12
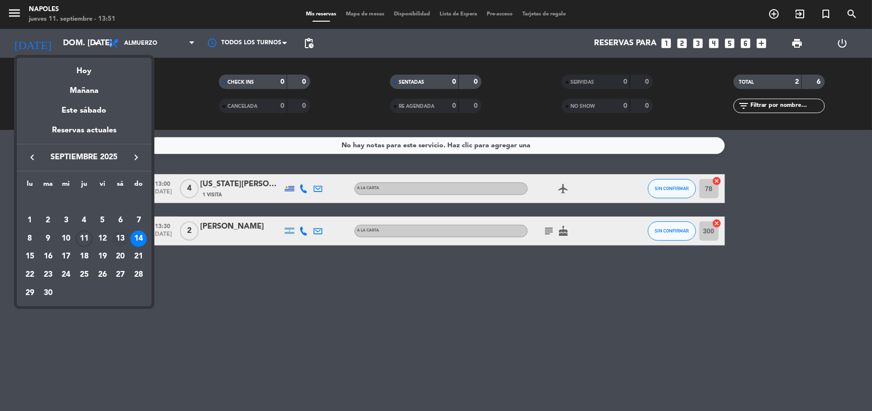
click at [116, 242] on div "13" at bounding box center [120, 238] width 16 height 16
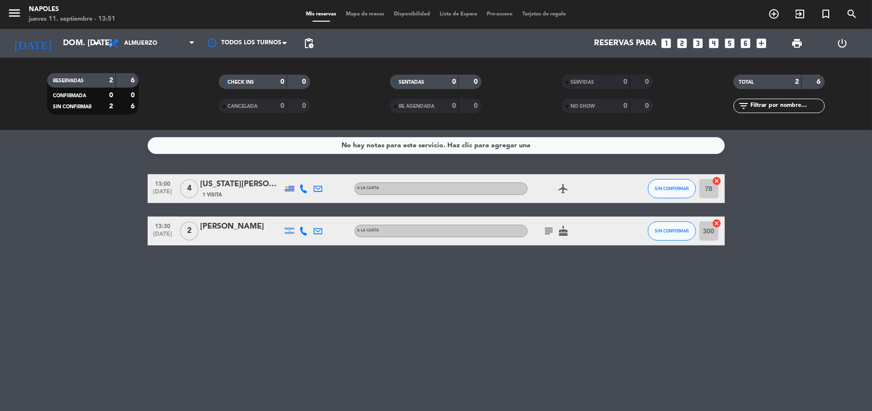
type input "sáb. [DATE]"
click at [185, 45] on span "Almuerzo" at bounding box center [151, 43] width 96 height 21
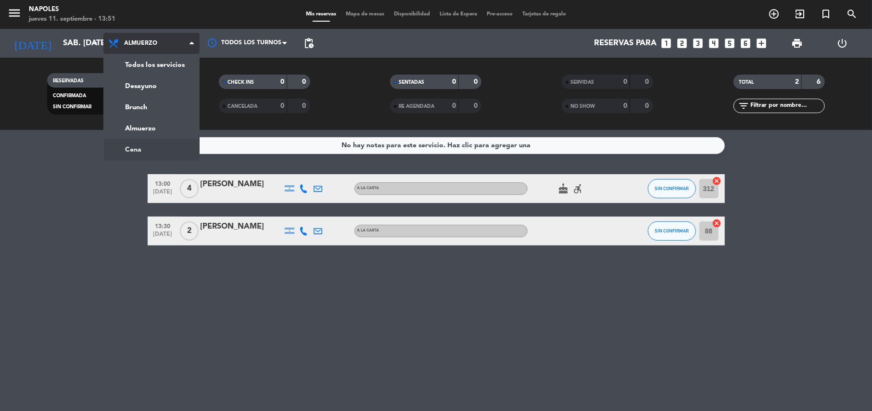
click at [154, 153] on ng-component "menu [PERSON_NAME] jueves 11. septiembre - 13:51 Mis reservas Mapa de mesas Dis…" at bounding box center [436, 205] width 872 height 411
